Goal: Transaction & Acquisition: Purchase product/service

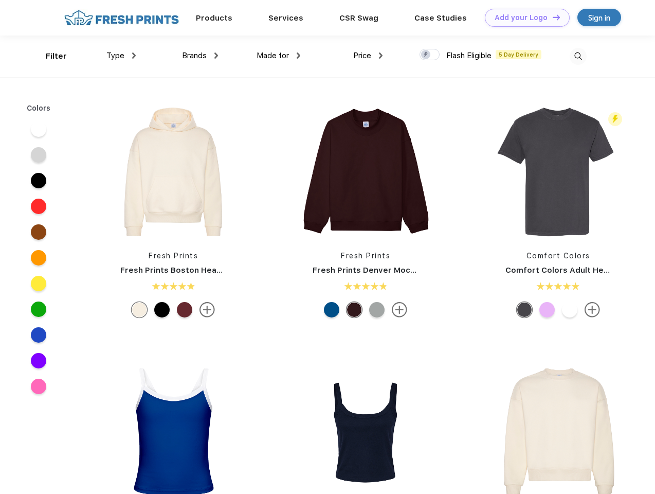
click at [524, 17] on link "Add your Logo Design Tool" at bounding box center [527, 18] width 85 height 18
click at [0, 0] on div "Design Tool" at bounding box center [0, 0] width 0 height 0
click at [552, 17] on link "Add your Logo Design Tool" at bounding box center [527, 18] width 85 height 18
click at [49, 56] on div "Filter" at bounding box center [56, 56] width 21 height 12
click at [121, 56] on span "Type" at bounding box center [116, 55] width 18 height 9
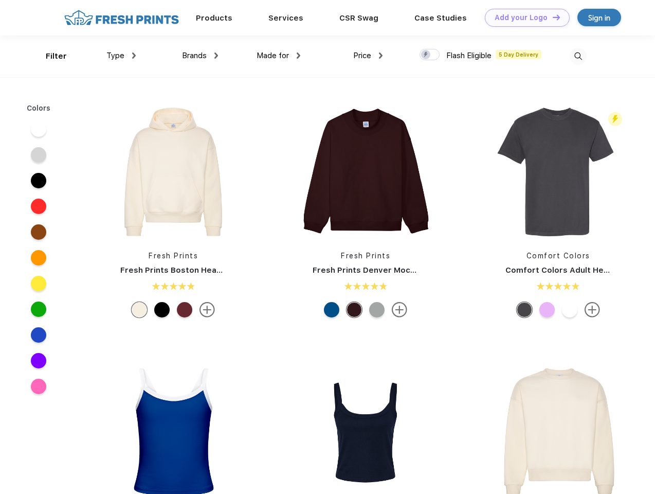
click at [200, 56] on span "Brands" at bounding box center [194, 55] width 25 height 9
click at [279, 56] on span "Made for" at bounding box center [273, 55] width 32 height 9
click at [368, 56] on span "Price" at bounding box center [362, 55] width 18 height 9
click at [430, 55] on div at bounding box center [430, 54] width 20 height 11
click at [427, 55] on input "checkbox" at bounding box center [423, 51] width 7 height 7
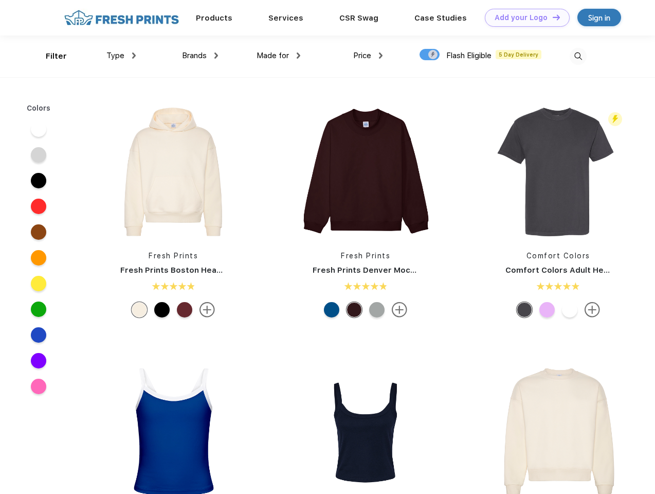
click at [578, 56] on img at bounding box center [578, 56] width 17 height 17
